Goal: Information Seeking & Learning: Learn about a topic

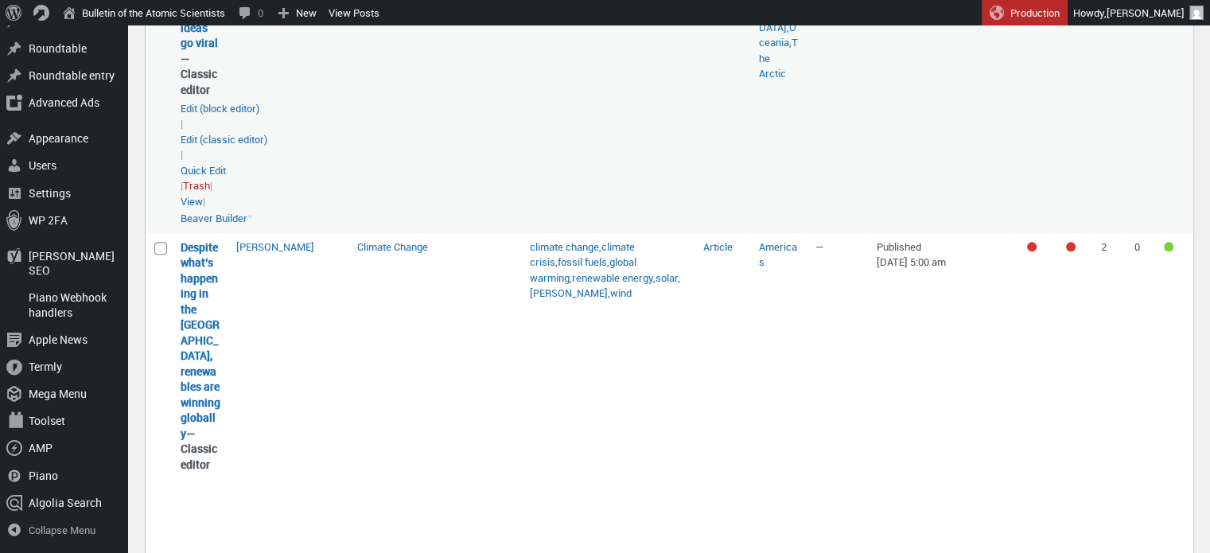
scroll to position [1059, 0]
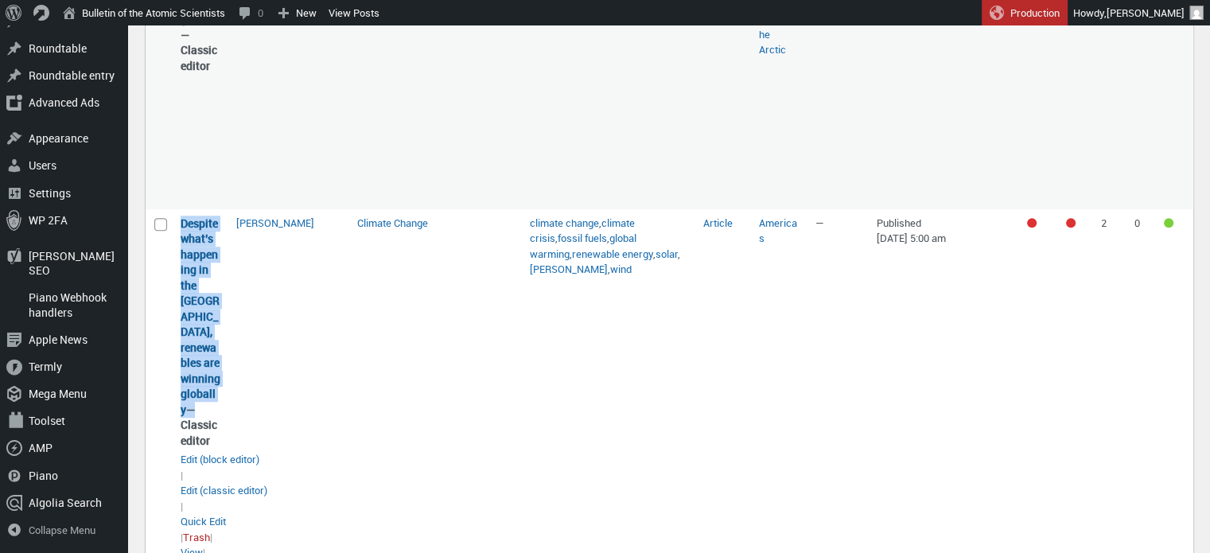
drag, startPoint x: 188, startPoint y: 375, endPoint x: 181, endPoint y: 210, distance: 164.8
click at [181, 216] on strong "Despite what’s happening in the [GEOGRAPHIC_DATA], renewables are winning globa…" at bounding box center [201, 332] width 40 height 233
copy strong "Despite what’s happening in the [GEOGRAPHIC_DATA], renewables are winning globa…"
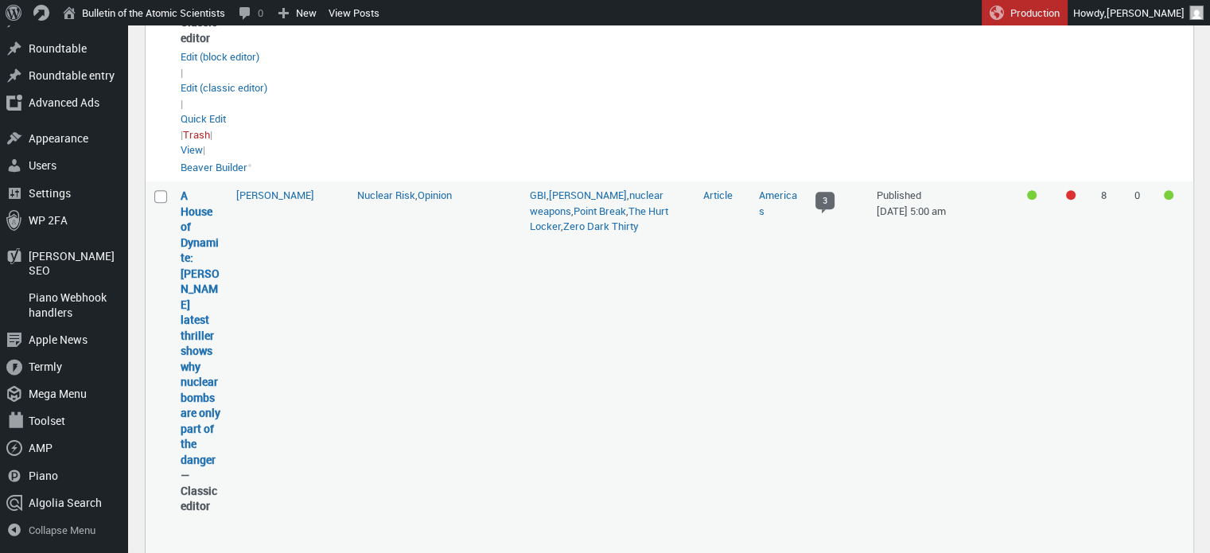
scroll to position [1469, 0]
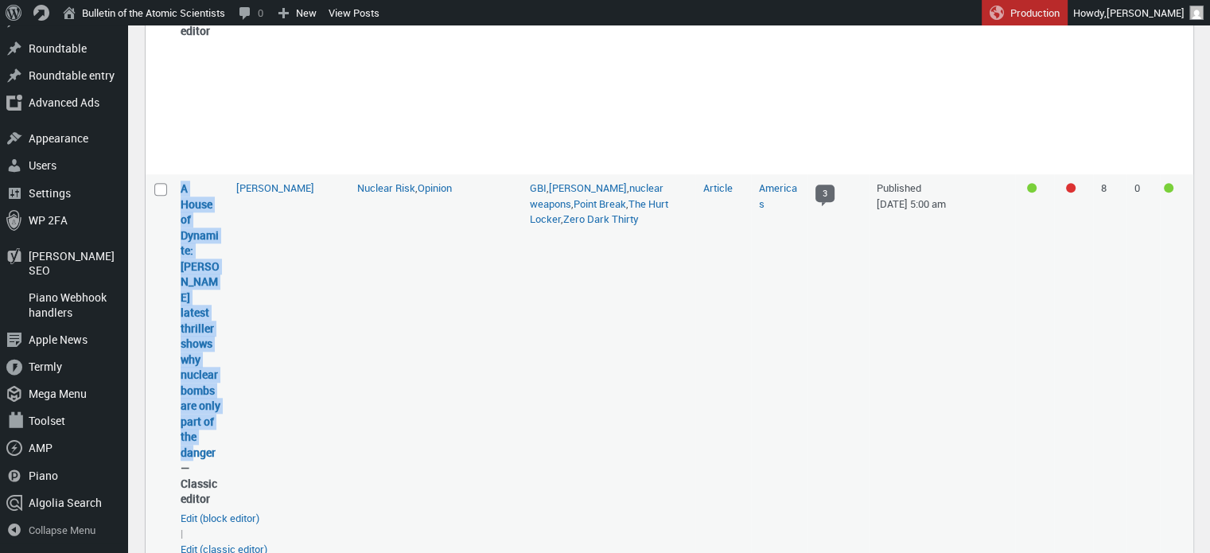
drag, startPoint x: 219, startPoint y: 415, endPoint x: 172, endPoint y: 161, distance: 258.9
click at [173, 174] on td "A House of Dynamite: [PERSON_NAME] latest thriller shows why nuclear bombs are …" at bounding box center [201, 408] width 56 height 468
copy link "A House of Dynamite: [PERSON_NAME] latest thriller shows why nuclear bombs are …"
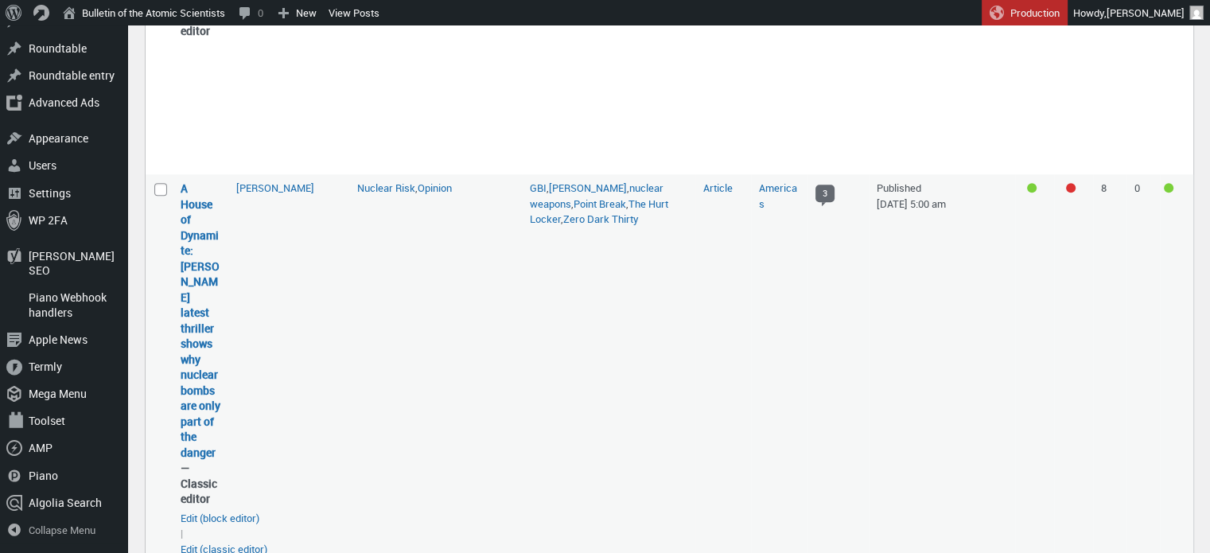
click at [356, 315] on td "Nuclear Risk , Opinion" at bounding box center [435, 408] width 173 height 468
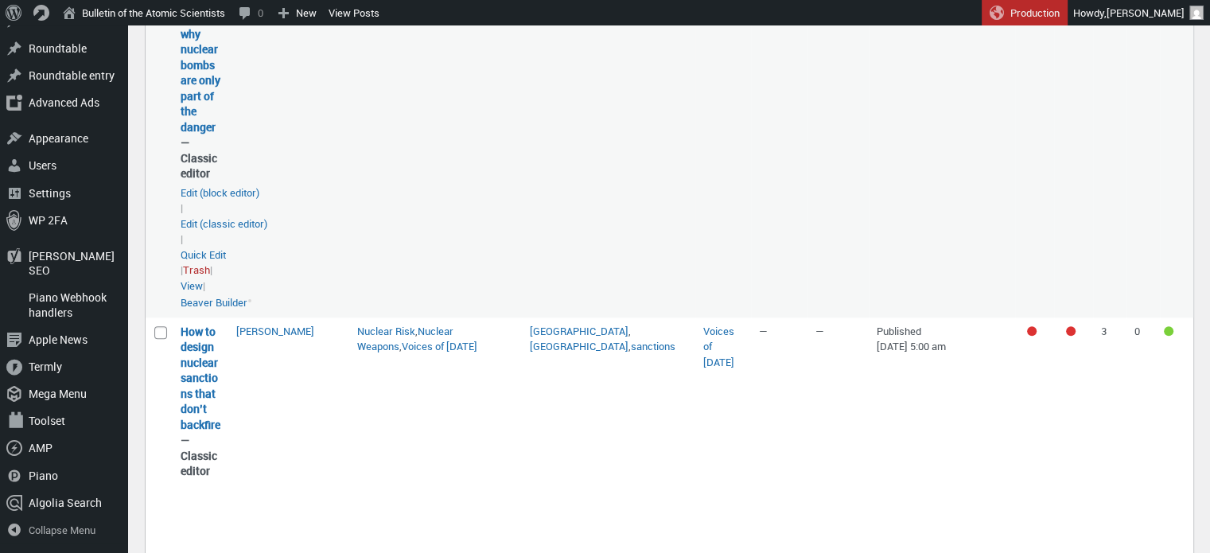
scroll to position [1796, 0]
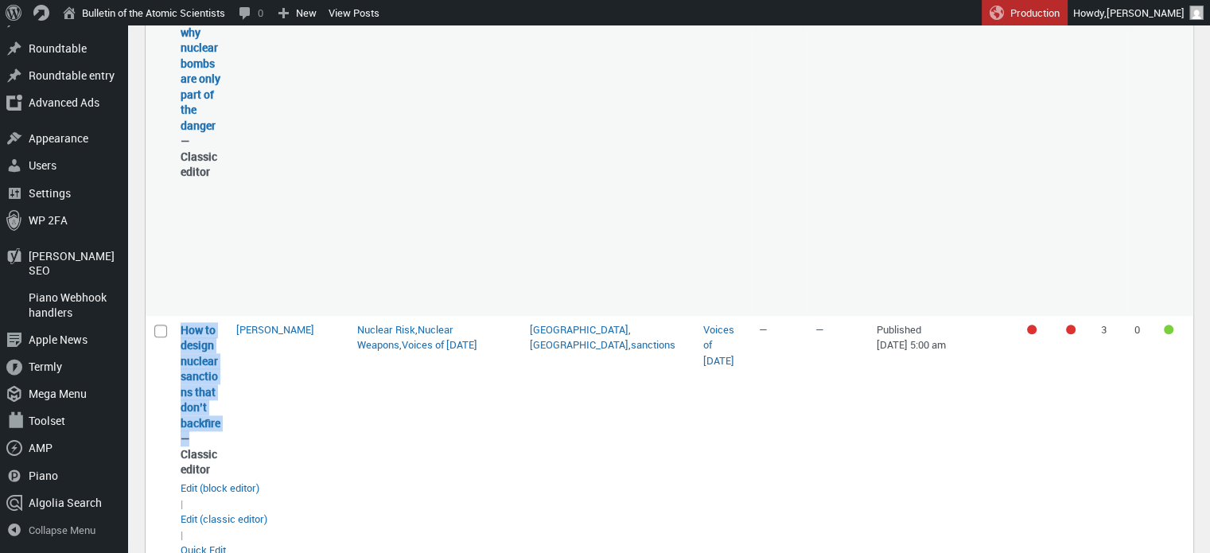
drag, startPoint x: 188, startPoint y: 405, endPoint x: 177, endPoint y: 298, distance: 107.1
click at [177, 316] on td "How to design nuclear sanctions that don’t backfire — Classic editor How to des…" at bounding box center [201, 464] width 56 height 297
copy strong "How to design nuclear sanctions that don’t backfire"
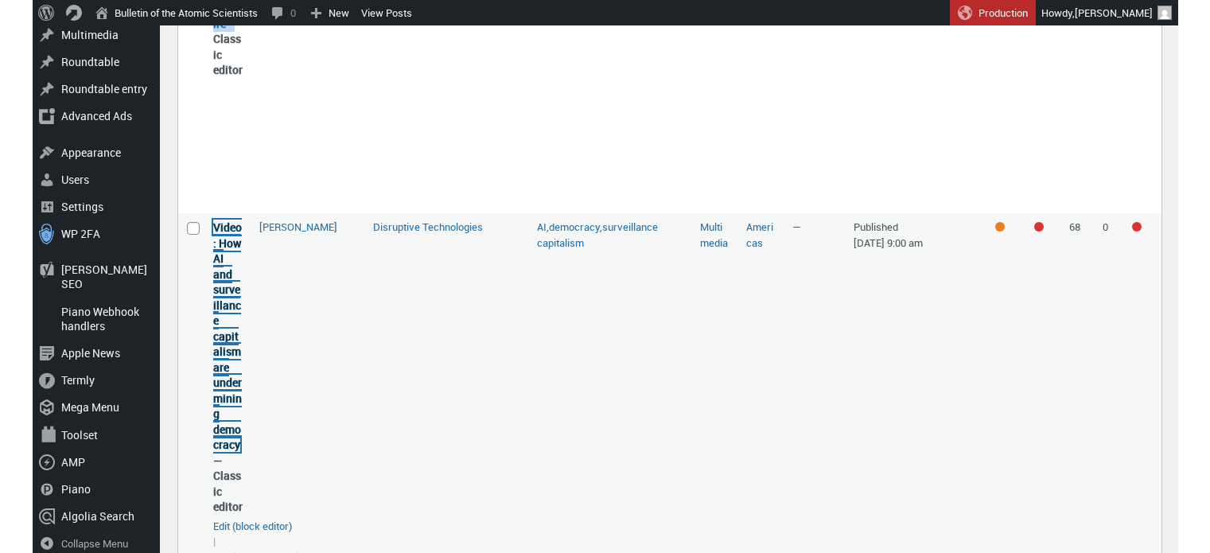
scroll to position [2227, 0]
